Goal: Information Seeking & Learning: Find specific fact

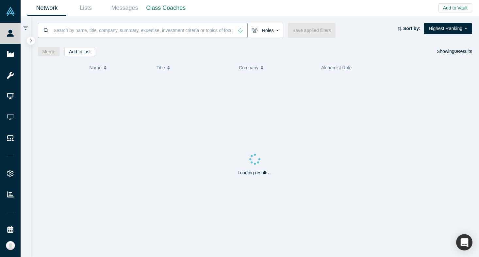
click at [63, 27] on input at bounding box center [143, 30] width 181 height 15
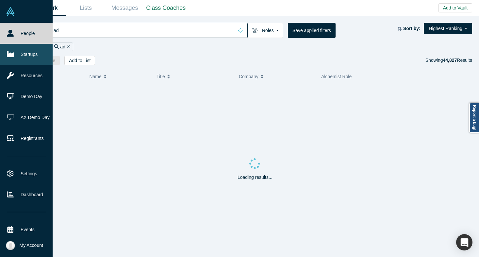
type input "ad"
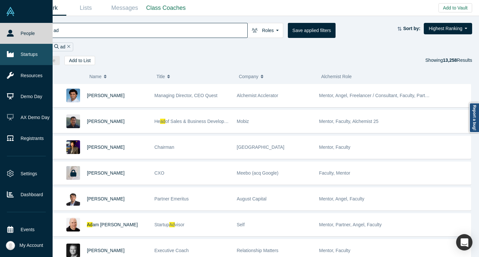
click at [19, 53] on link "Startups" at bounding box center [26, 54] width 53 height 21
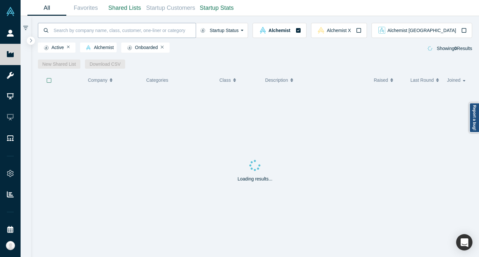
click at [110, 32] on input at bounding box center [124, 30] width 143 height 15
type input "adrich"
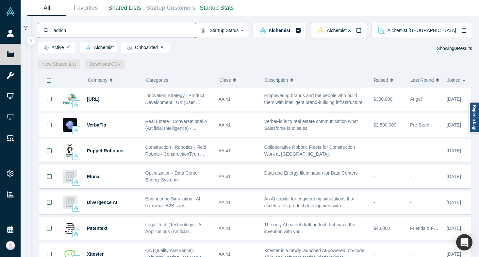
click at [109, 32] on input "adrich" at bounding box center [124, 30] width 143 height 15
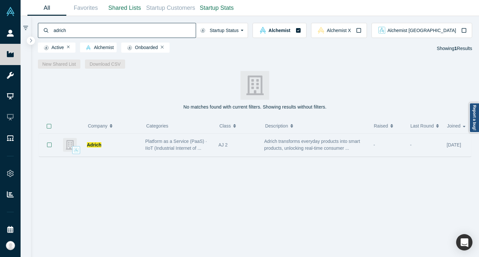
click at [142, 143] on div "Adrich Platform as a Service (PaaS) · IIoT (Industrial Internet of ... AJ 2 Adr…" at bounding box center [255, 144] width 432 height 23
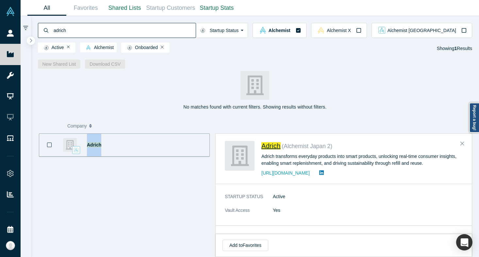
click at [274, 144] on span "Adrich" at bounding box center [270, 145] width 19 height 7
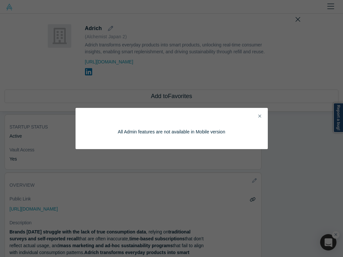
click at [260, 115] on icon "Close" at bounding box center [259, 116] width 3 height 5
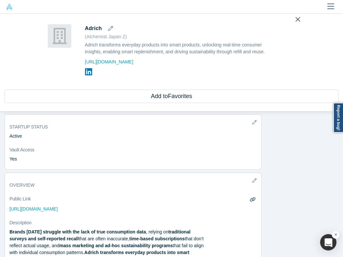
click at [10, 7] on img at bounding box center [9, 7] width 7 height 7
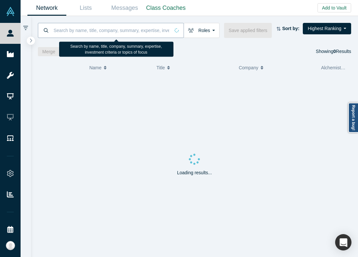
click at [69, 24] on input at bounding box center [111, 30] width 117 height 15
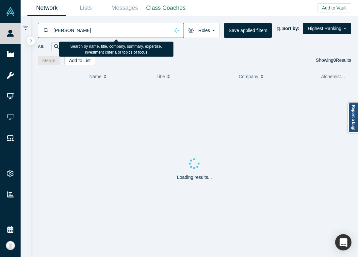
type input "[PERSON_NAME]"
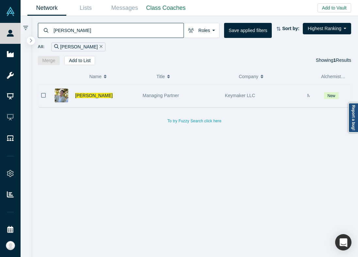
click at [149, 100] on div "Managing Partner" at bounding box center [181, 95] width 76 height 23
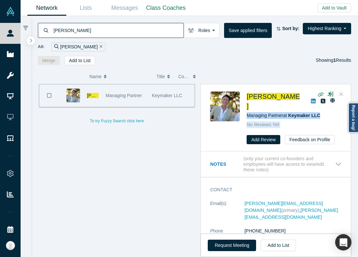
click at [344, 89] on div "[PERSON_NAME] Managing Partner at Keymaker LLC No Reviews Yet Add Review Feedba…" at bounding box center [276, 118] width 150 height 67
click at [343, 94] on icon "Close" at bounding box center [342, 94] width 4 height 6
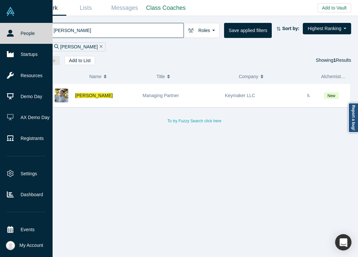
click at [13, 36] on icon at bounding box center [10, 33] width 7 height 7
